Goal: Navigation & Orientation: Understand site structure

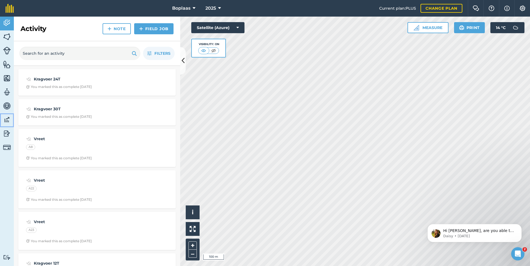
click at [5, 119] on img at bounding box center [7, 120] width 8 height 8
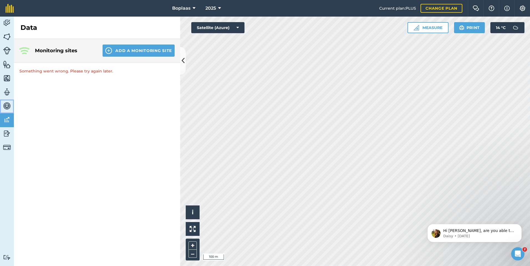
click at [8, 103] on img at bounding box center [7, 106] width 8 height 8
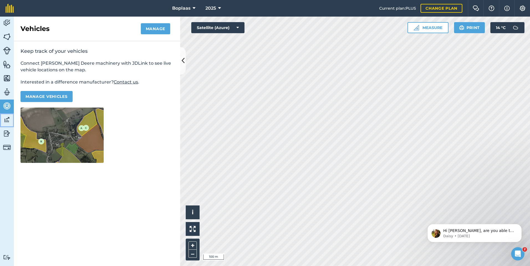
click at [5, 117] on img at bounding box center [7, 120] width 8 height 8
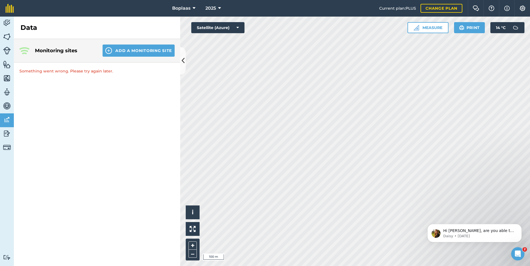
click at [43, 45] on div "Monitoring sites Add a Monitoring Site" at bounding box center [97, 51] width 166 height 24
click at [6, 76] on img at bounding box center [7, 78] width 8 height 8
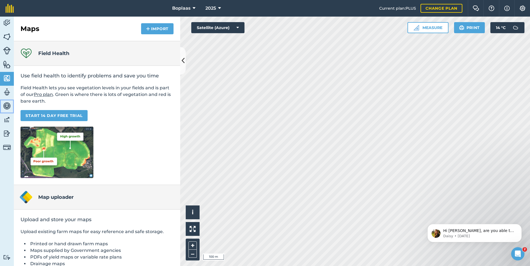
click at [3, 104] on link "Vehicles" at bounding box center [7, 107] width 14 height 14
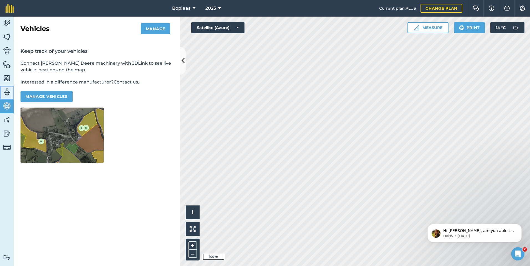
click at [5, 93] on img at bounding box center [7, 92] width 8 height 8
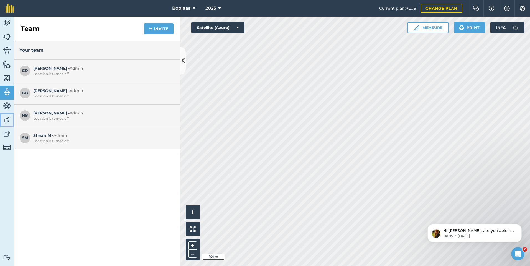
click at [4, 122] on img at bounding box center [7, 120] width 8 height 8
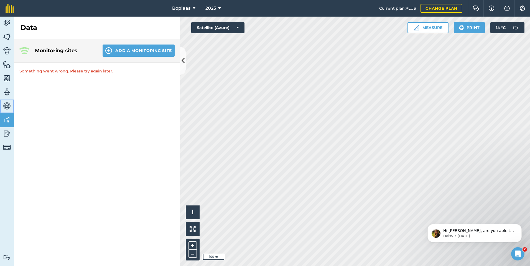
click at [4, 106] on img at bounding box center [7, 106] width 8 height 8
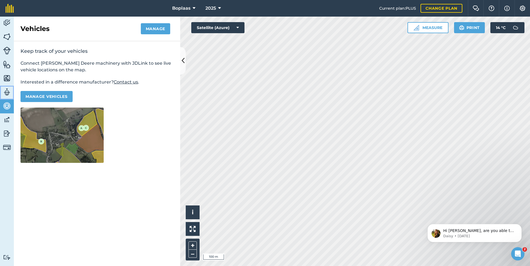
click at [6, 93] on img at bounding box center [7, 92] width 8 height 8
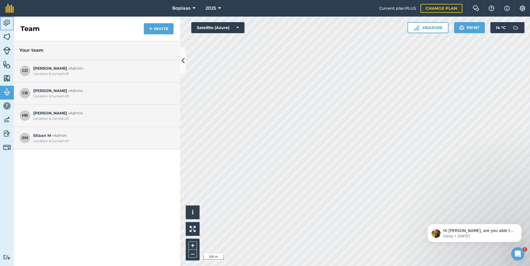
click at [7, 23] on img at bounding box center [7, 23] width 8 height 8
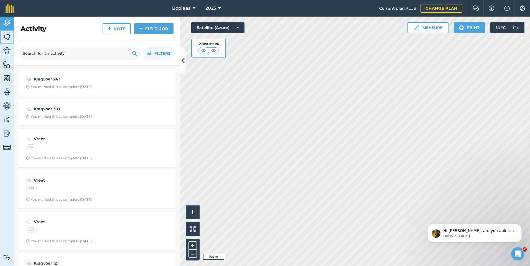
click at [7, 36] on img at bounding box center [7, 37] width 8 height 8
